Goal: Navigation & Orientation: Find specific page/section

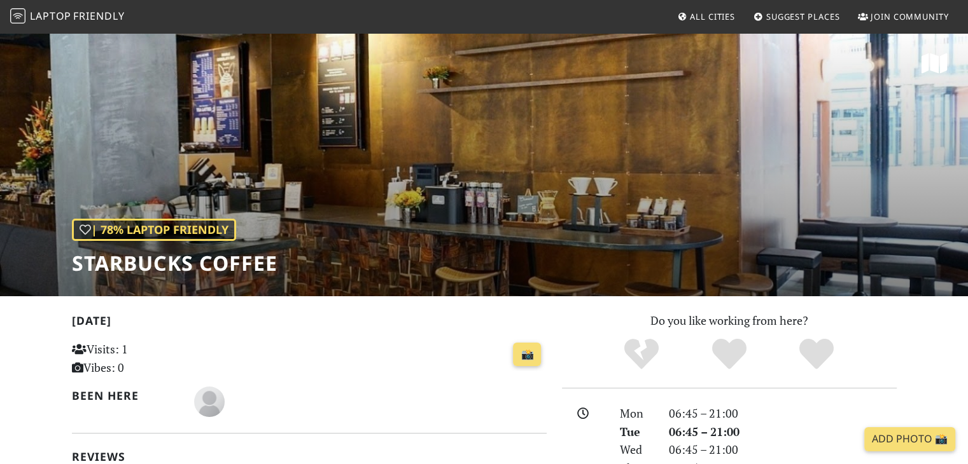
drag, startPoint x: 83, startPoint y: 18, endPoint x: 108, endPoint y: 34, distance: 28.6
click at [83, 18] on span "Friendly" at bounding box center [98, 16] width 51 height 14
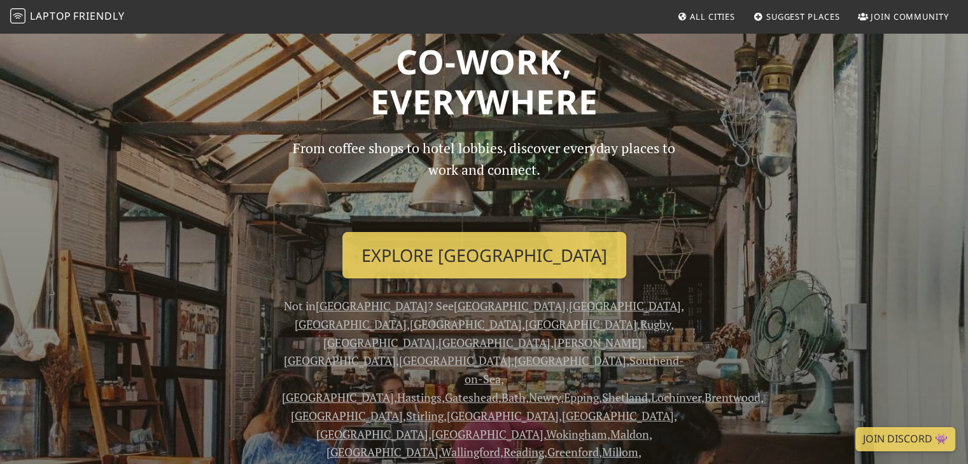
scroll to position [127, 0]
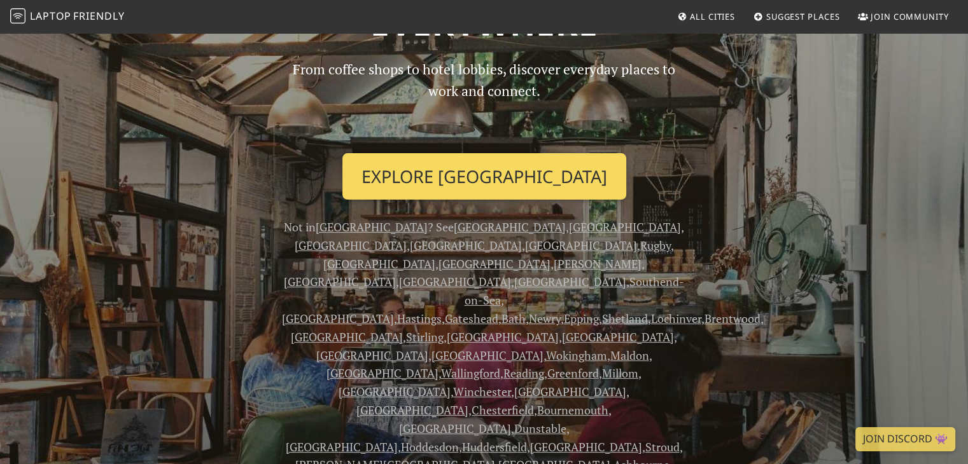
click at [443, 186] on link "Explore [GEOGRAPHIC_DATA]" at bounding box center [484, 176] width 284 height 47
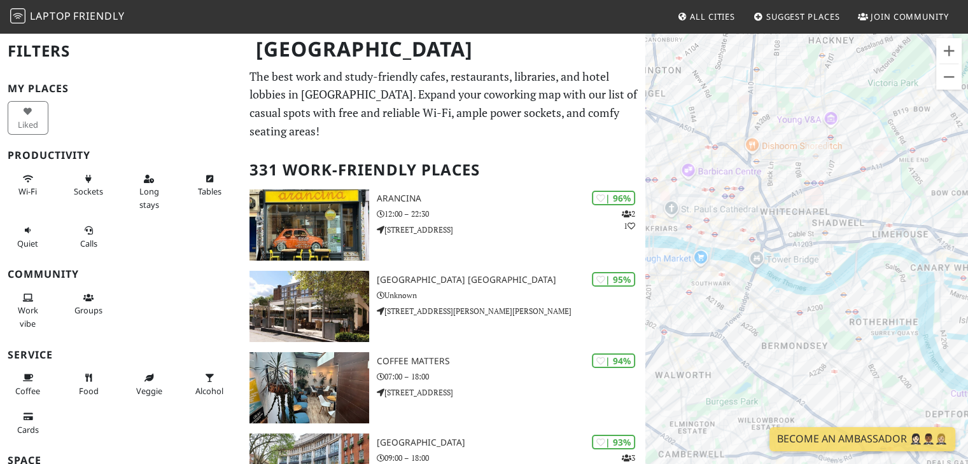
drag, startPoint x: 755, startPoint y: 249, endPoint x: 824, endPoint y: 266, distance: 71.3
click at [824, 266] on div "To navigate, press the arrow keys." at bounding box center [806, 264] width 323 height 464
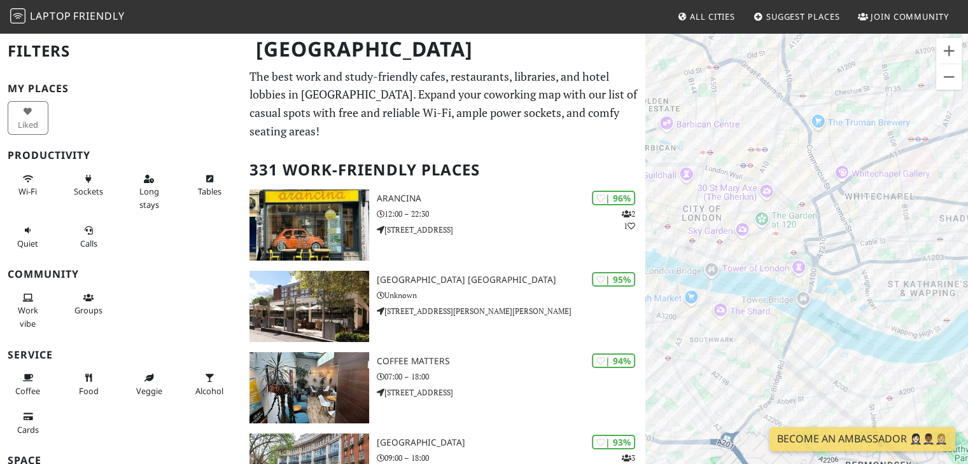
drag, startPoint x: 786, startPoint y: 243, endPoint x: 880, endPoint y: 245, distance: 94.8
click at [880, 245] on div "To navigate, press the arrow keys." at bounding box center [806, 264] width 323 height 464
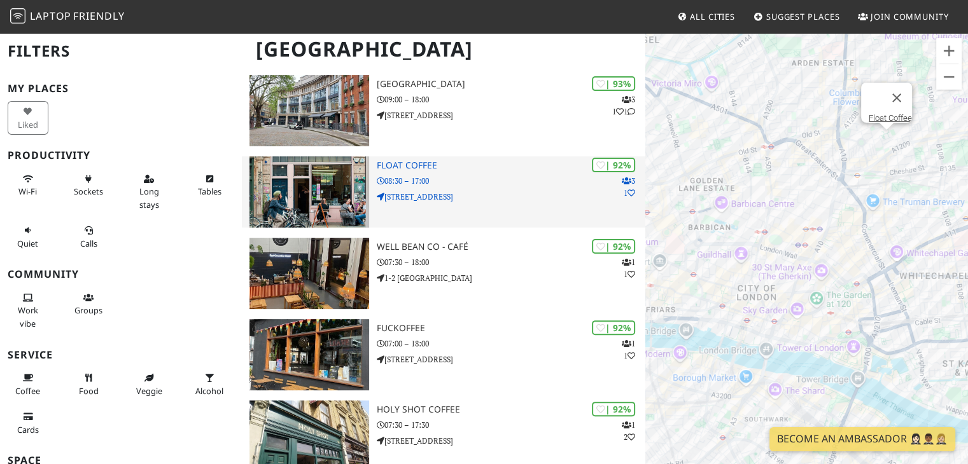
scroll to position [382, 0]
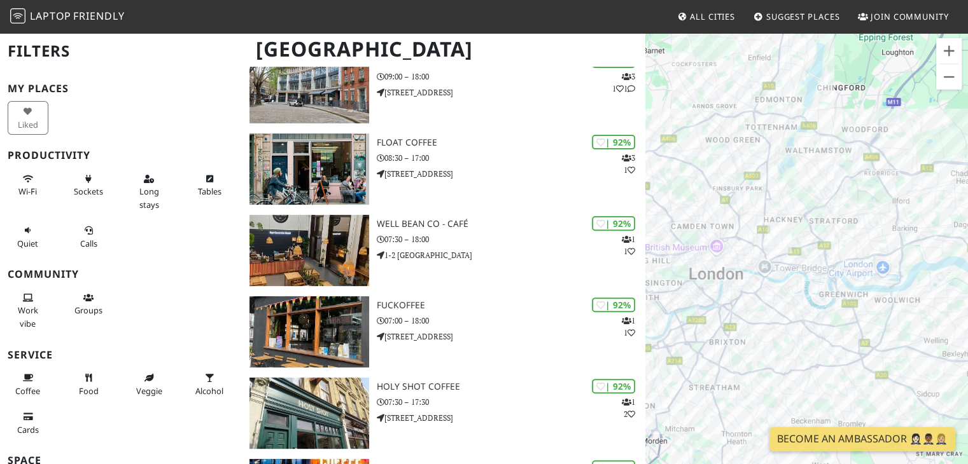
drag, startPoint x: 723, startPoint y: 302, endPoint x: 811, endPoint y: 304, distance: 87.8
click at [811, 304] on div "To navigate, press the arrow keys." at bounding box center [806, 264] width 323 height 464
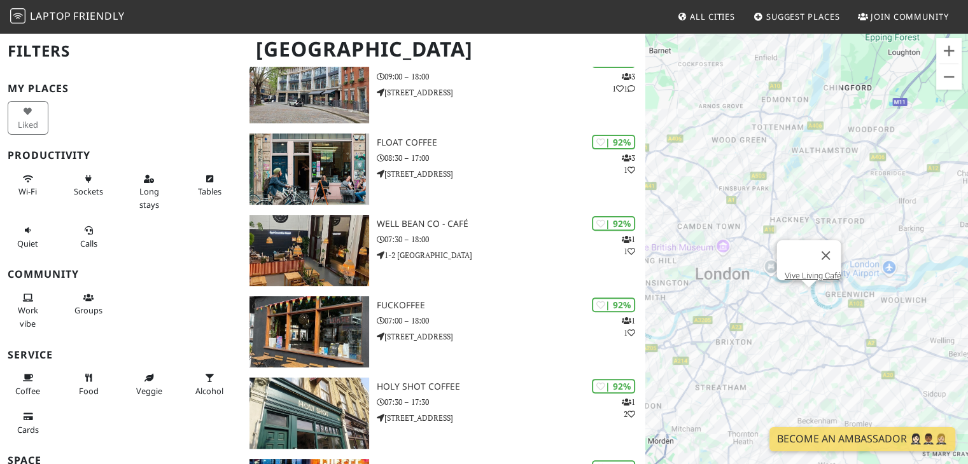
scroll to position [64, 0]
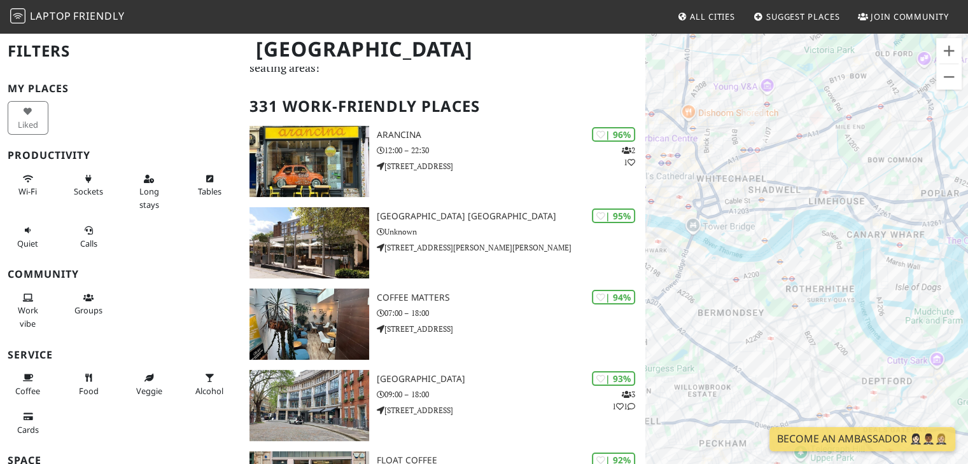
drag, startPoint x: 812, startPoint y: 259, endPoint x: 926, endPoint y: 321, distance: 129.8
click at [926, 321] on div "To navigate, press the arrow keys." at bounding box center [806, 264] width 323 height 464
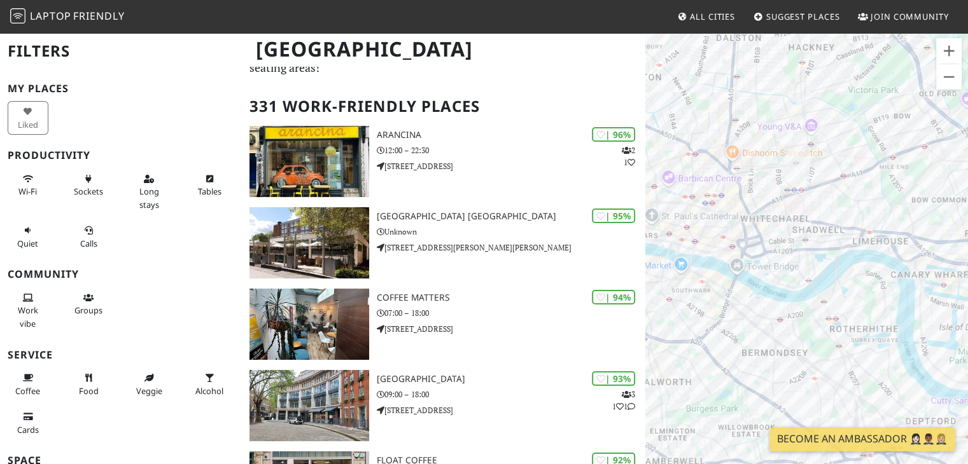
drag, startPoint x: 791, startPoint y: 172, endPoint x: 835, endPoint y: 207, distance: 56.0
click at [836, 214] on div "To navigate, press the arrow keys." at bounding box center [806, 264] width 323 height 464
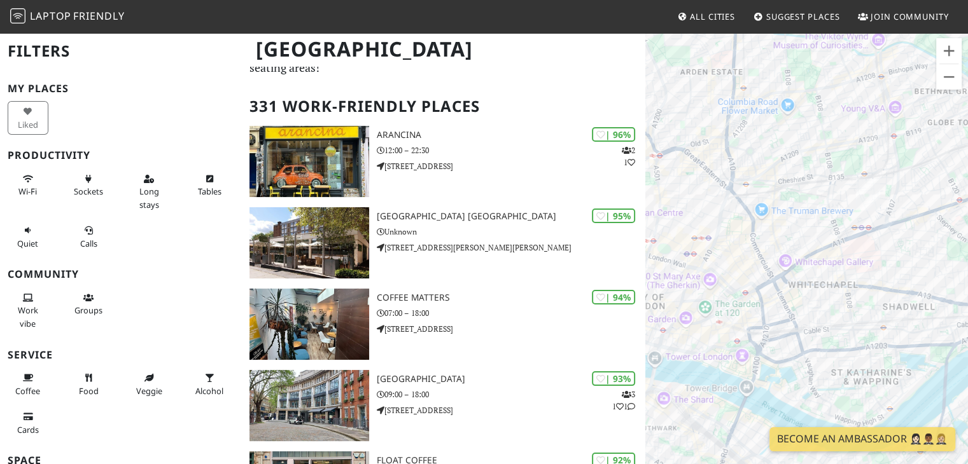
drag, startPoint x: 767, startPoint y: 209, endPoint x: 823, endPoint y: 243, distance: 65.7
click at [823, 243] on div "To navigate, press the arrow keys." at bounding box center [806, 264] width 323 height 464
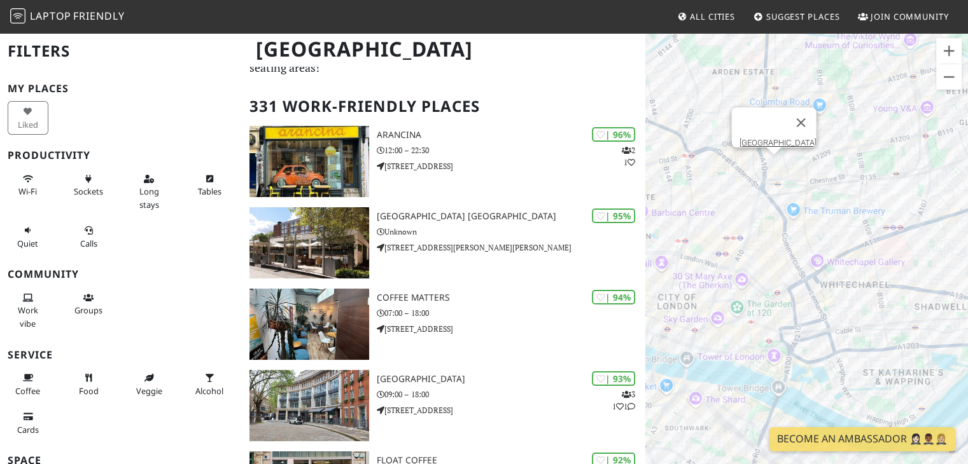
click at [770, 164] on div "To navigate, press the arrow keys. [GEOGRAPHIC_DATA]" at bounding box center [806, 264] width 323 height 464
click at [771, 138] on link "[GEOGRAPHIC_DATA]" at bounding box center [777, 143] width 77 height 10
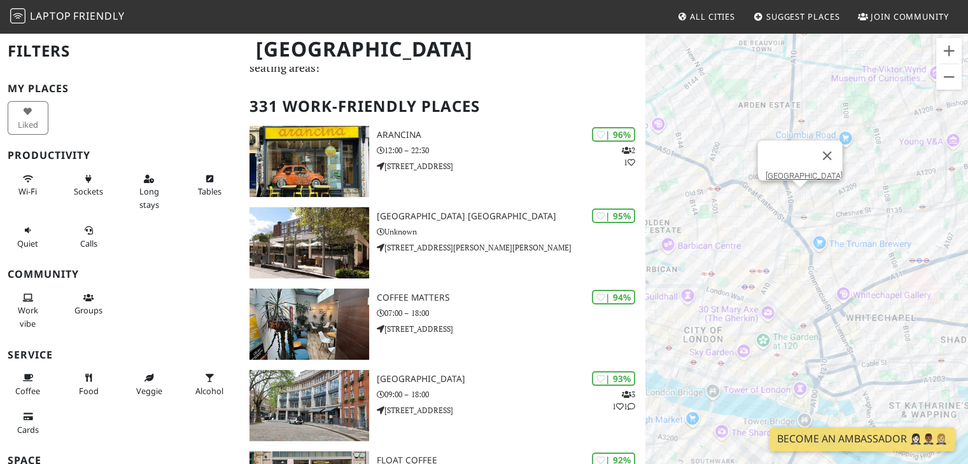
drag, startPoint x: 827, startPoint y: 387, endPoint x: 756, endPoint y: 418, distance: 77.8
click at [756, 418] on div "To navigate, press the arrow keys. [GEOGRAPHIC_DATA]" at bounding box center [806, 264] width 323 height 464
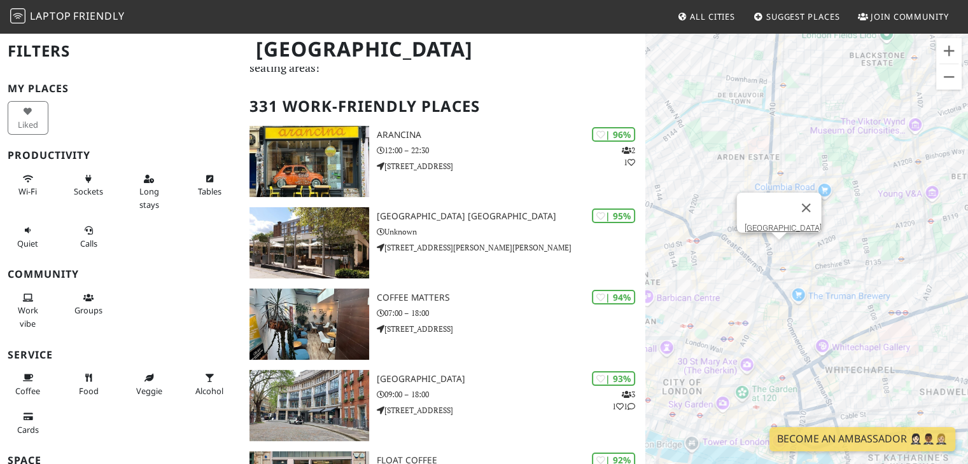
drag, startPoint x: 858, startPoint y: 274, endPoint x: 833, endPoint y: 329, distance: 59.8
click at [833, 329] on div "To navigate, press the arrow keys. [GEOGRAPHIC_DATA]" at bounding box center [806, 264] width 323 height 464
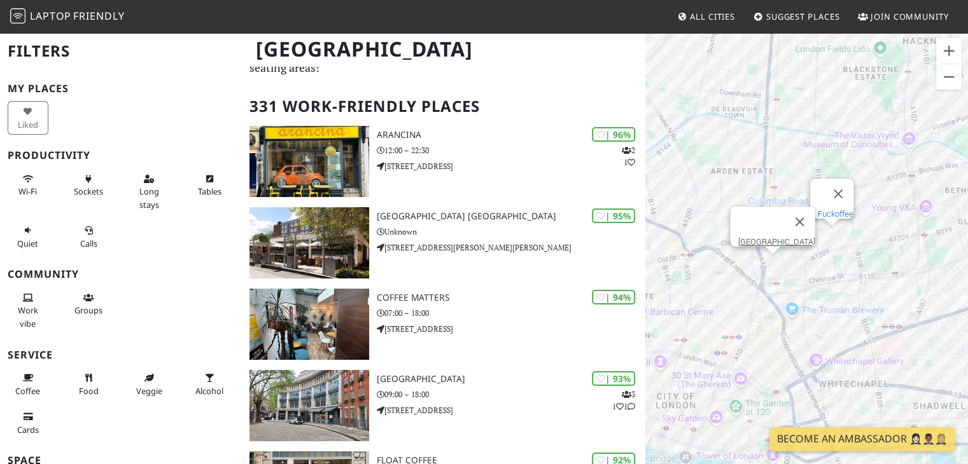
click at [830, 209] on link "Fuckoffee" at bounding box center [836, 214] width 36 height 10
click at [793, 207] on button "Close" at bounding box center [799, 222] width 31 height 31
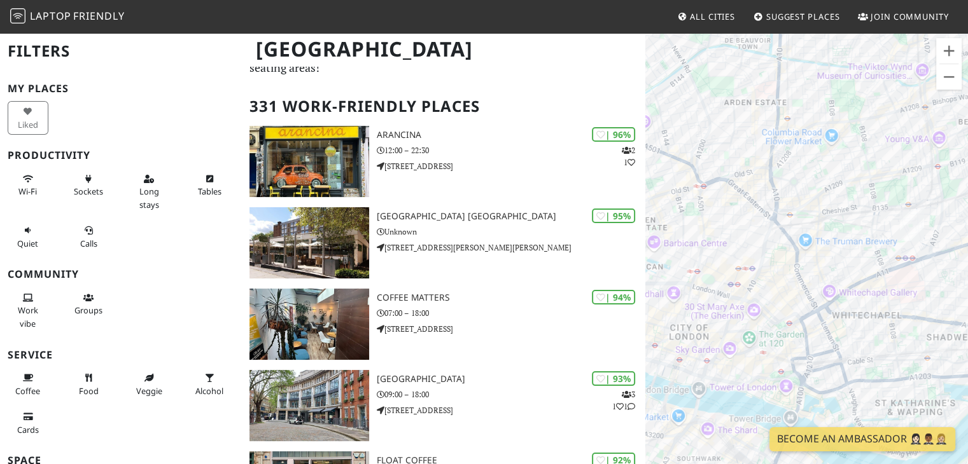
drag, startPoint x: 795, startPoint y: 273, endPoint x: 814, endPoint y: 57, distance: 217.1
click at [814, 57] on div "To navigate, press the arrow keys." at bounding box center [806, 264] width 323 height 464
click at [816, 202] on link "Cafe 1001" at bounding box center [818, 207] width 36 height 10
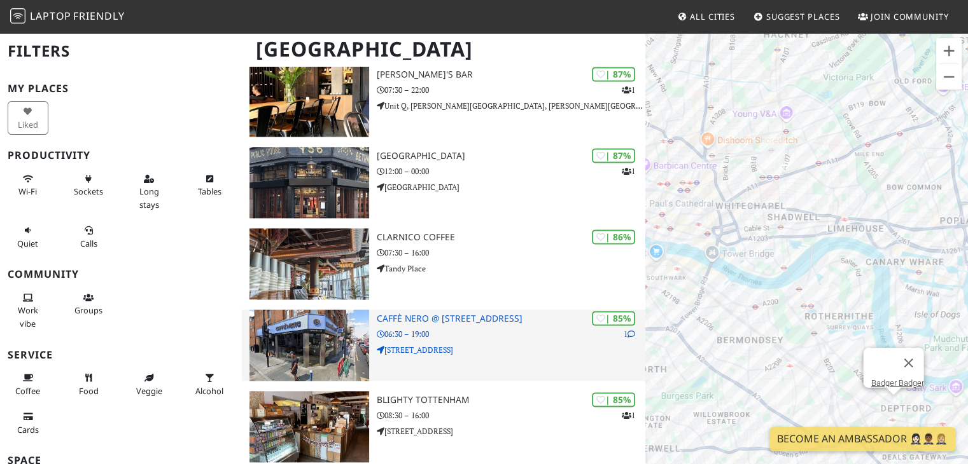
scroll to position [1781, 0]
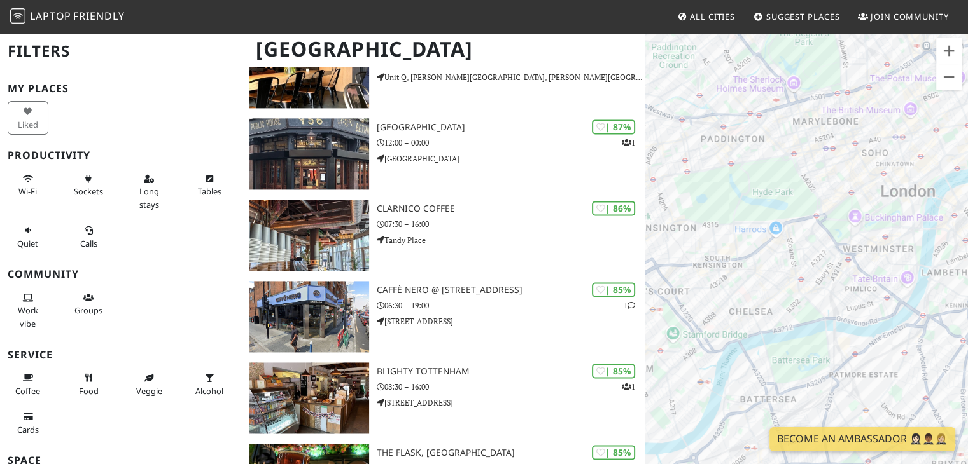
drag, startPoint x: 833, startPoint y: 245, endPoint x: 669, endPoint y: 242, distance: 164.2
click at [669, 242] on div "To navigate, press the arrow keys." at bounding box center [806, 264] width 323 height 464
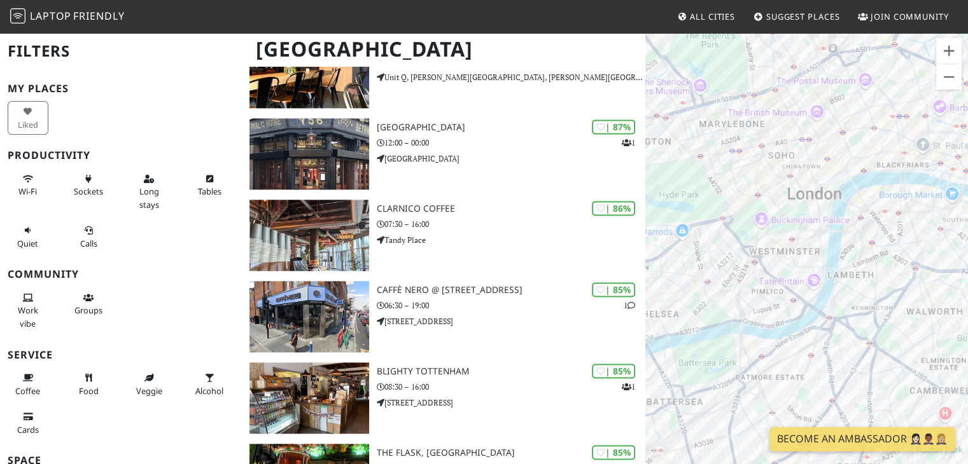
drag, startPoint x: 882, startPoint y: 317, endPoint x: 779, endPoint y: 321, distance: 103.7
click at [779, 321] on div "To navigate, press the arrow keys." at bounding box center [806, 264] width 323 height 464
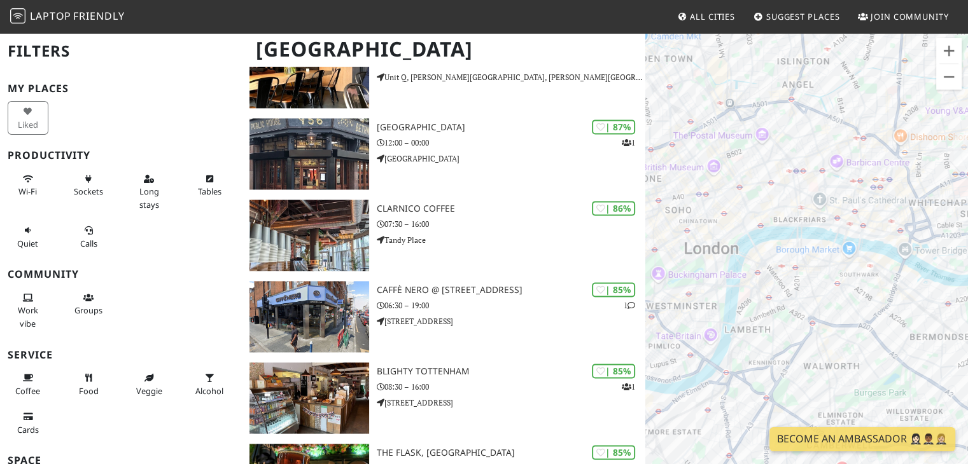
drag, startPoint x: 823, startPoint y: 254, endPoint x: 716, endPoint y: 311, distance: 120.7
click at [716, 311] on div "To navigate, press the arrow keys." at bounding box center [806, 264] width 323 height 464
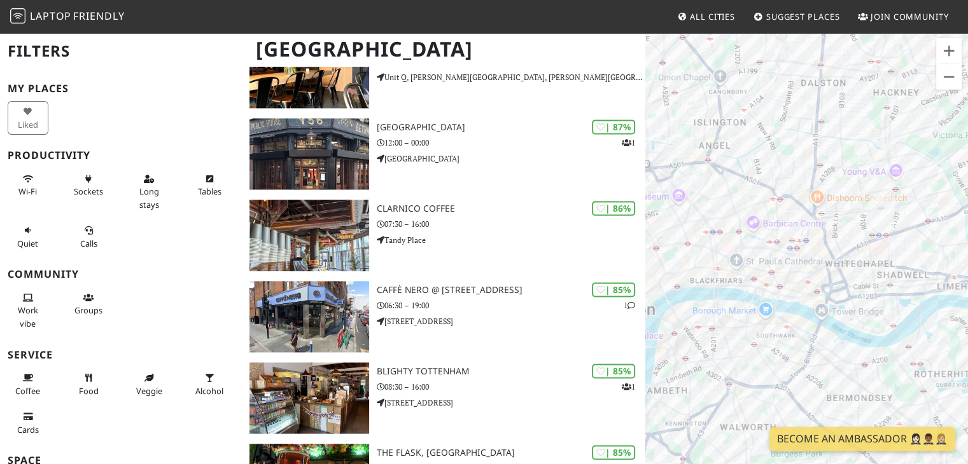
drag, startPoint x: 882, startPoint y: 285, endPoint x: 821, endPoint y: 347, distance: 87.3
click at [821, 347] on div "To navigate, press the arrow keys." at bounding box center [806, 264] width 323 height 464
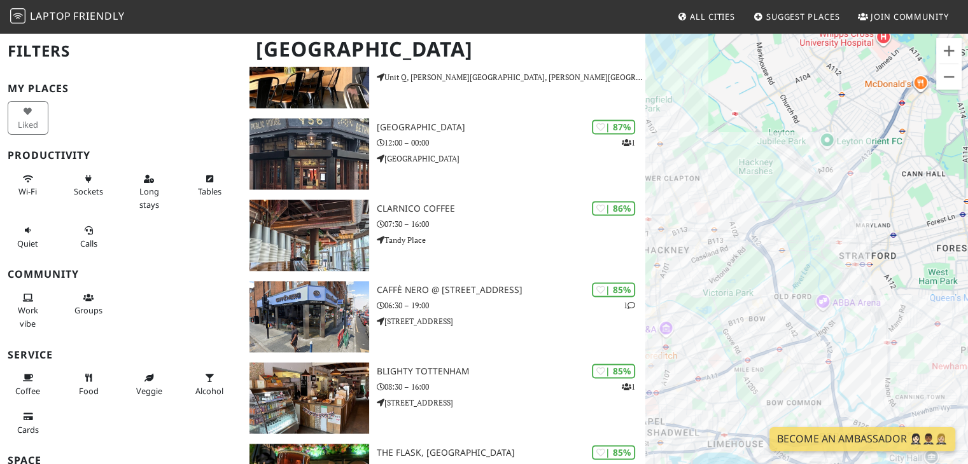
drag, startPoint x: 896, startPoint y: 165, endPoint x: 796, endPoint y: 258, distance: 136.4
click at [796, 258] on div "To navigate, press the arrow keys." at bounding box center [806, 264] width 323 height 464
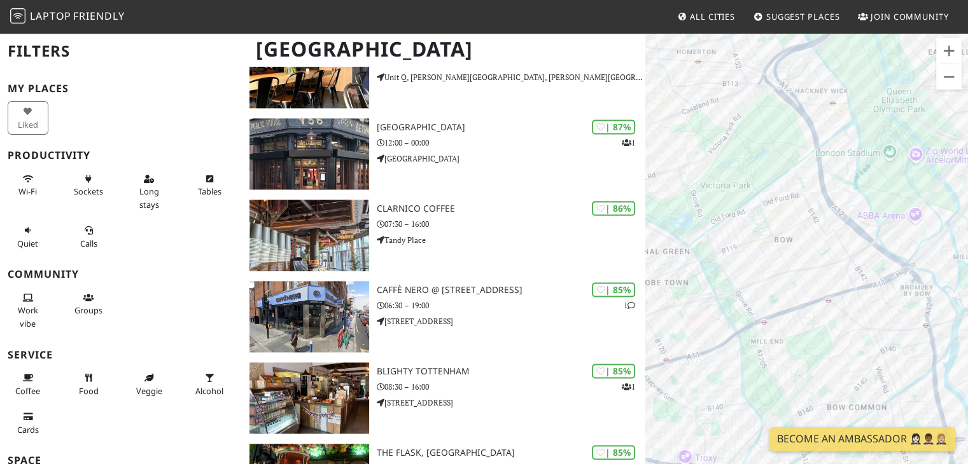
drag, startPoint x: 730, startPoint y: 323, endPoint x: 802, endPoint y: 161, distance: 177.2
click at [802, 161] on div "To navigate, press the arrow keys." at bounding box center [806, 264] width 323 height 464
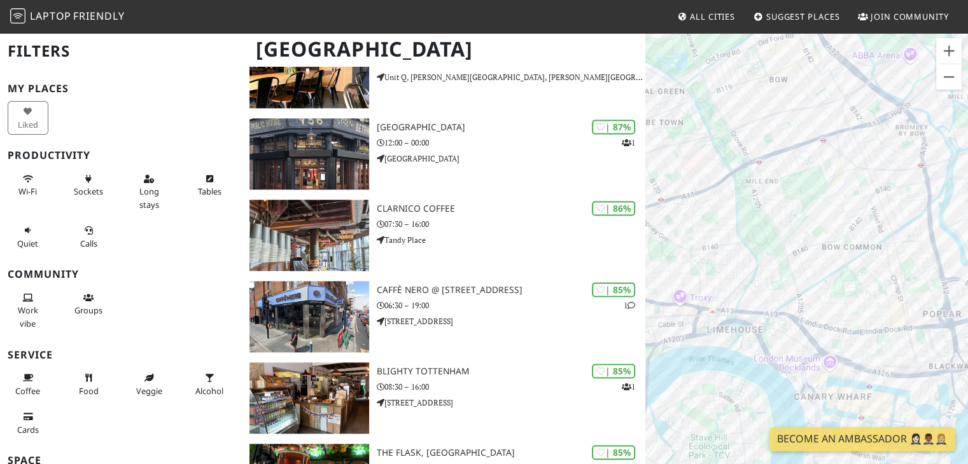
drag, startPoint x: 850, startPoint y: 315, endPoint x: 846, endPoint y: 168, distance: 147.0
click at [846, 168] on div "To navigate, press the arrow keys." at bounding box center [806, 264] width 323 height 464
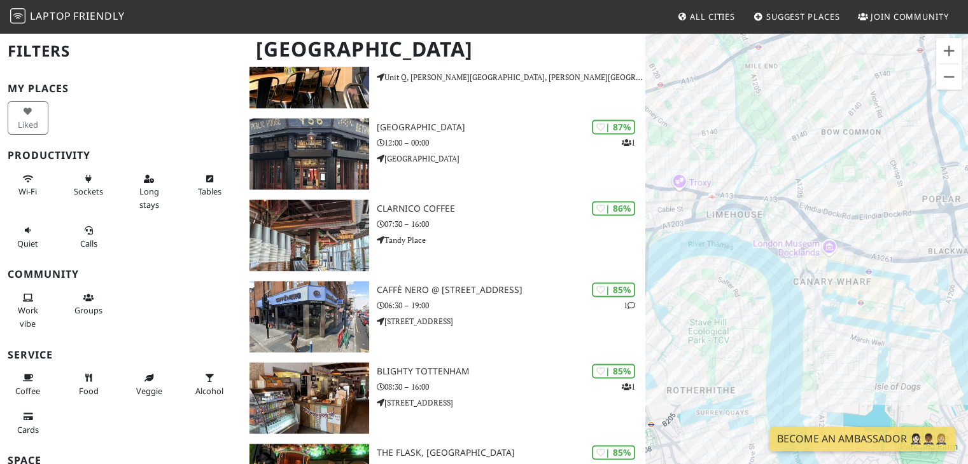
drag, startPoint x: 796, startPoint y: 305, endPoint x: 796, endPoint y: 209, distance: 96.7
click at [796, 209] on div "To navigate, press the arrow keys." at bounding box center [806, 264] width 323 height 464
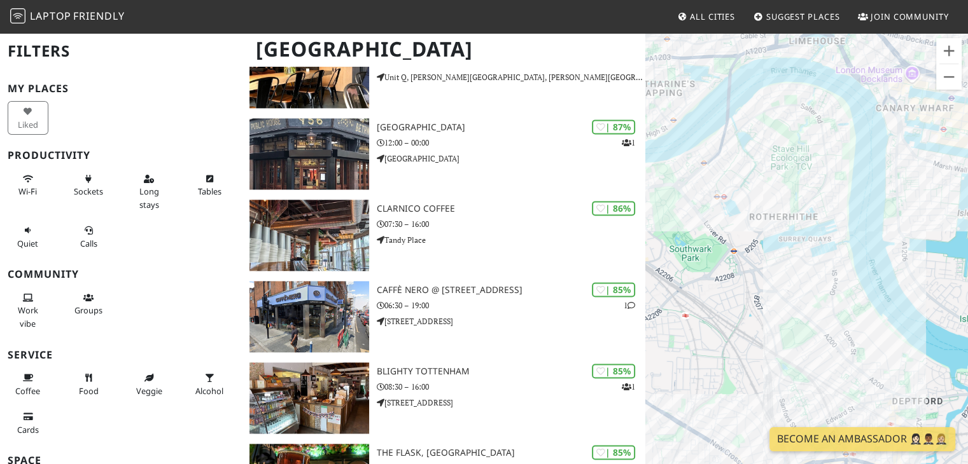
drag, startPoint x: 760, startPoint y: 321, endPoint x: 827, endPoint y: 176, distance: 159.7
click at [827, 176] on div "To navigate, press the arrow keys." at bounding box center [806, 264] width 323 height 464
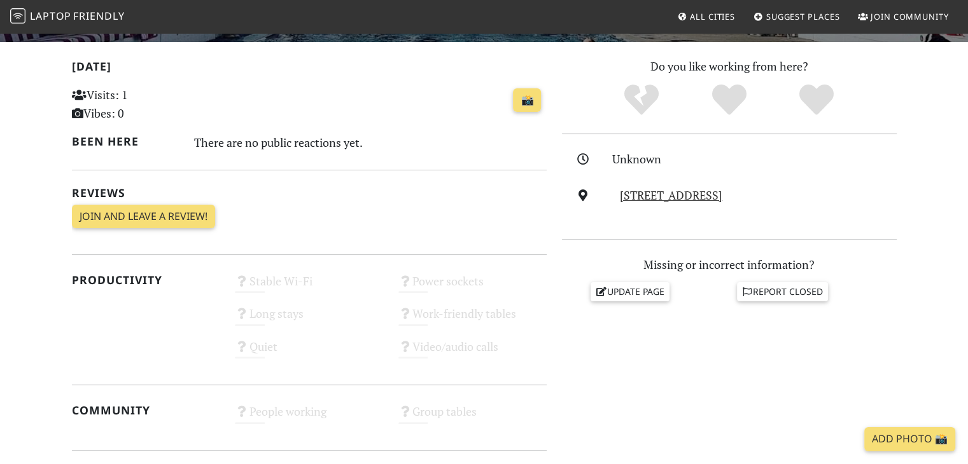
scroll to position [382, 0]
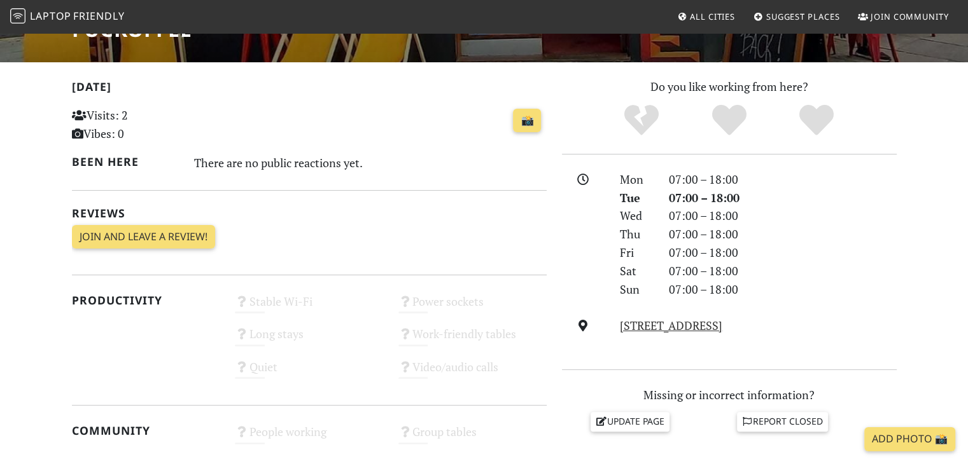
scroll to position [254, 0]
